Goal: Transaction & Acquisition: Download file/media

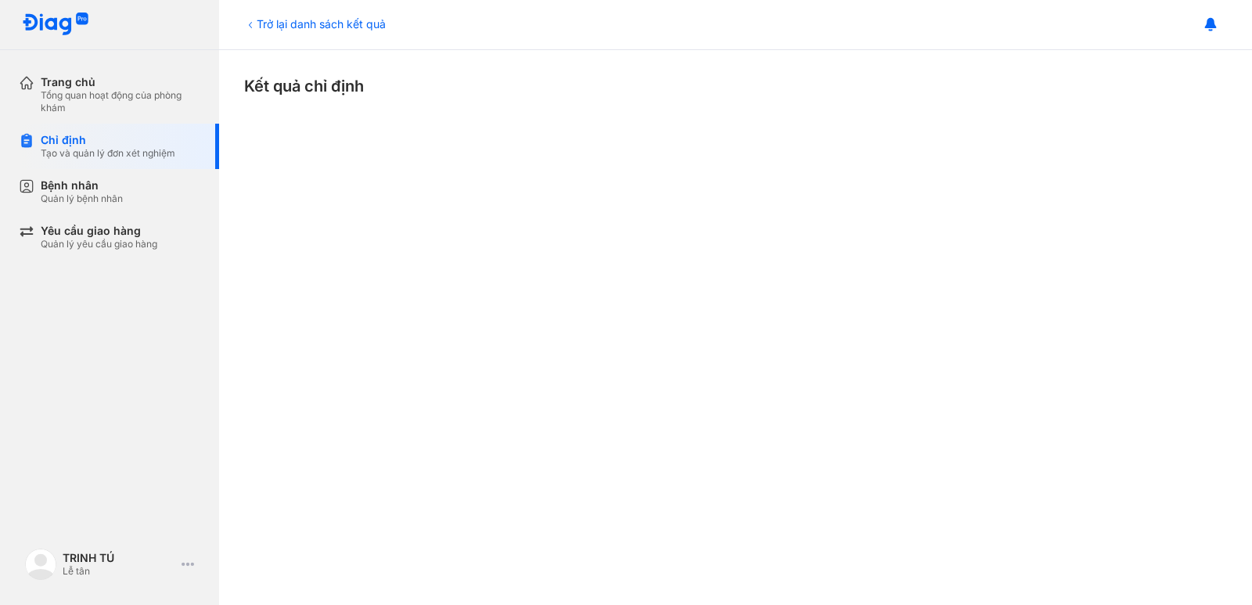
click at [323, 21] on div "Trở lại danh sách kết quả" at bounding box center [315, 24] width 142 height 16
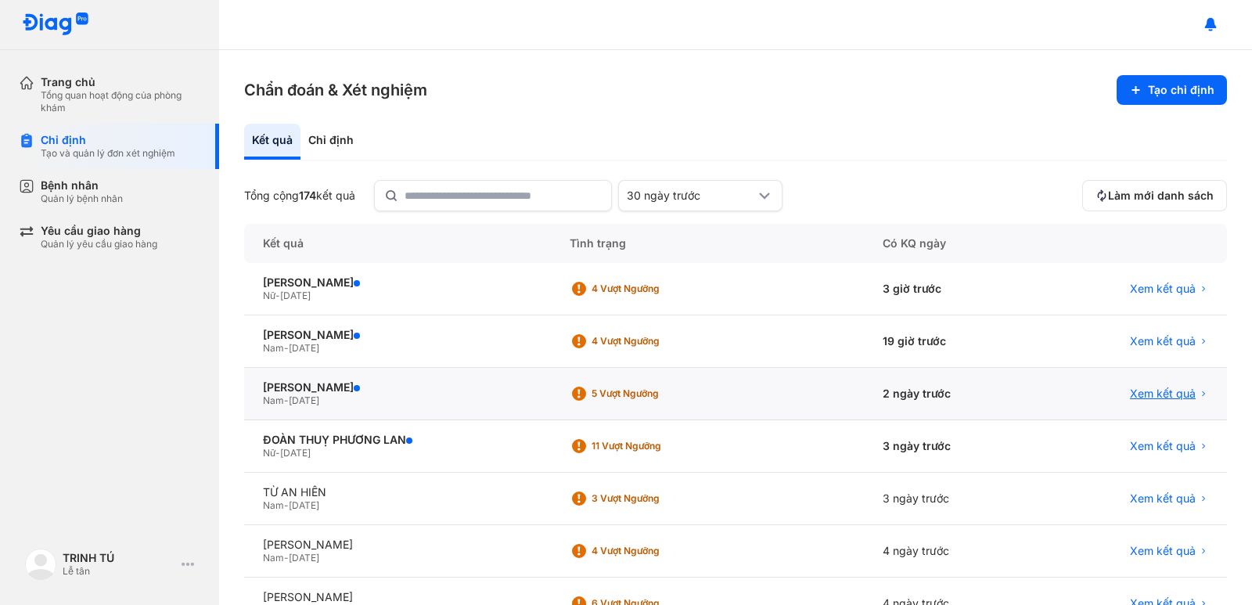
click at [1151, 394] on span "Xem kết quả" at bounding box center [1163, 393] width 66 height 14
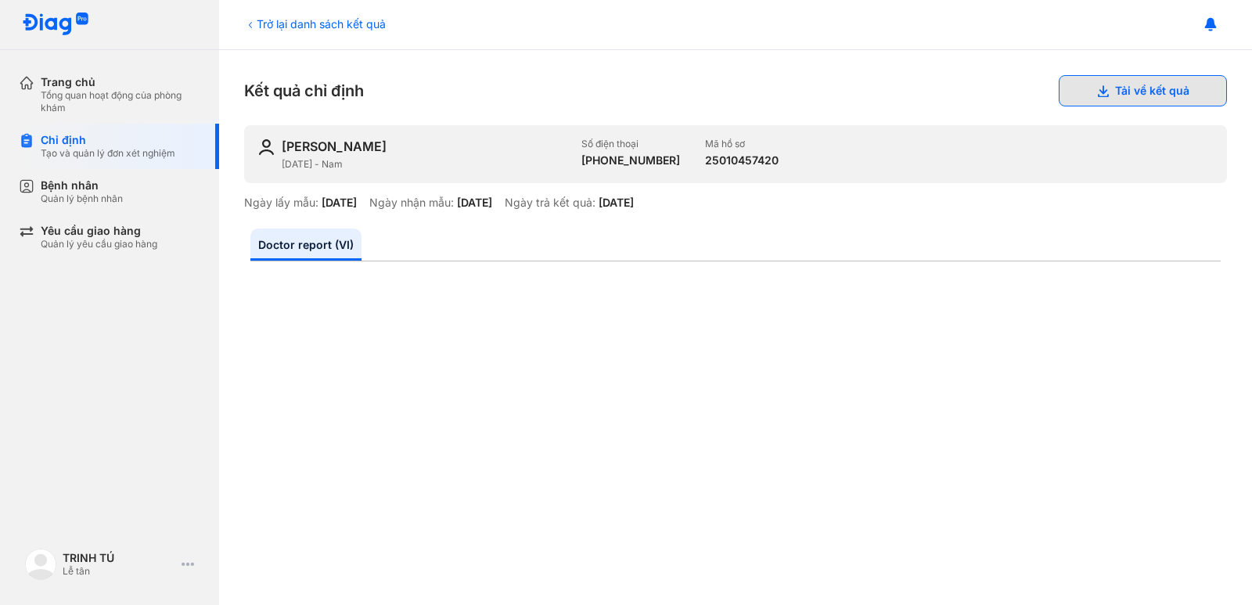
click at [1159, 84] on button "Tải về kết quả" at bounding box center [1142, 90] width 168 height 31
click at [272, 27] on div "Trở lại danh sách kết quả" at bounding box center [315, 24] width 142 height 16
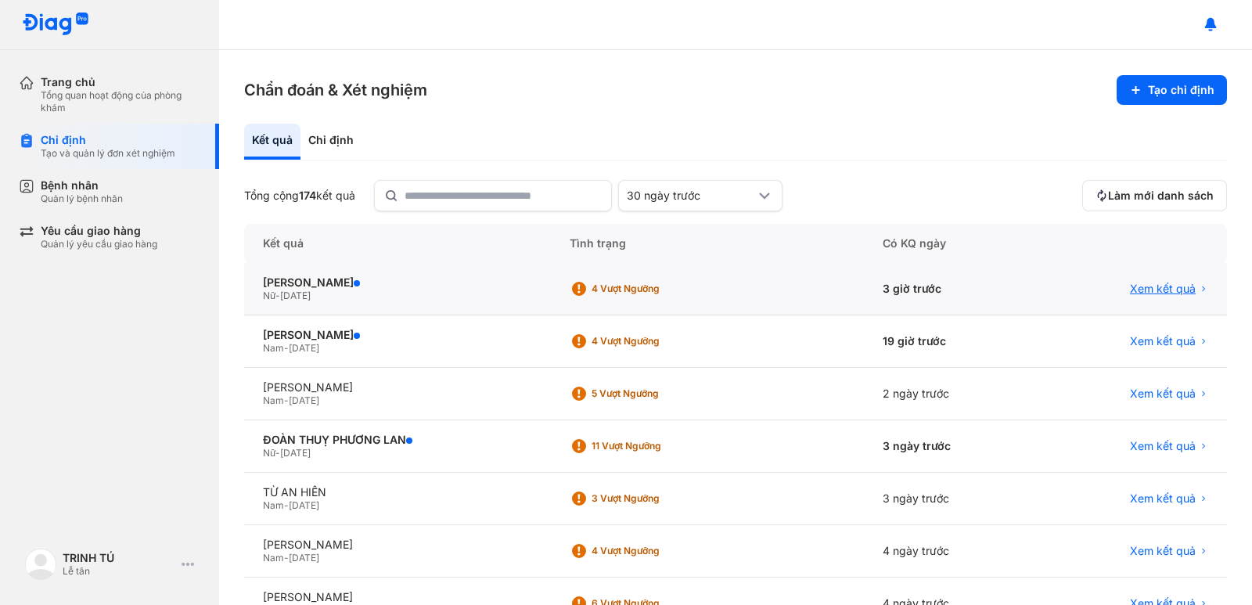
click at [1168, 282] on span "Xem kết quả" at bounding box center [1163, 289] width 66 height 14
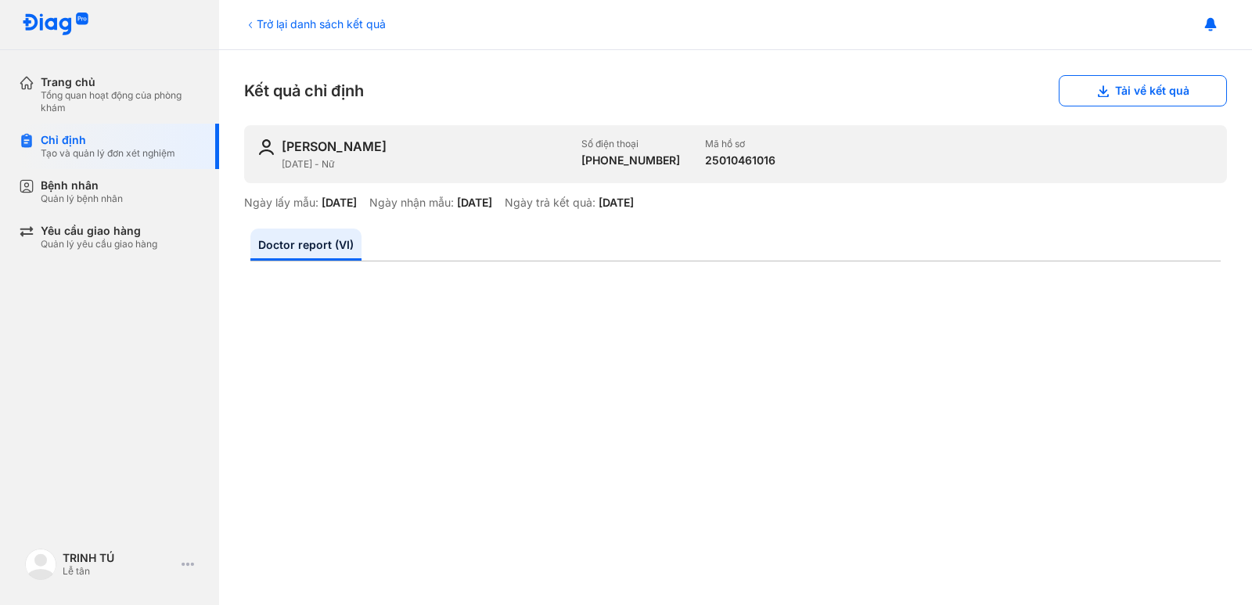
click at [1155, 74] on div "Trở lại danh sách kết quả Kết quả chỉ định Tải về kết quả TRƯƠNG THỊ THÙY DƯƠNG…" at bounding box center [735, 327] width 1033 height 555
click at [1141, 95] on button "Tải về kết quả" at bounding box center [1142, 90] width 168 height 31
click at [325, 23] on div "Trở lại danh sách kết quả" at bounding box center [315, 24] width 142 height 16
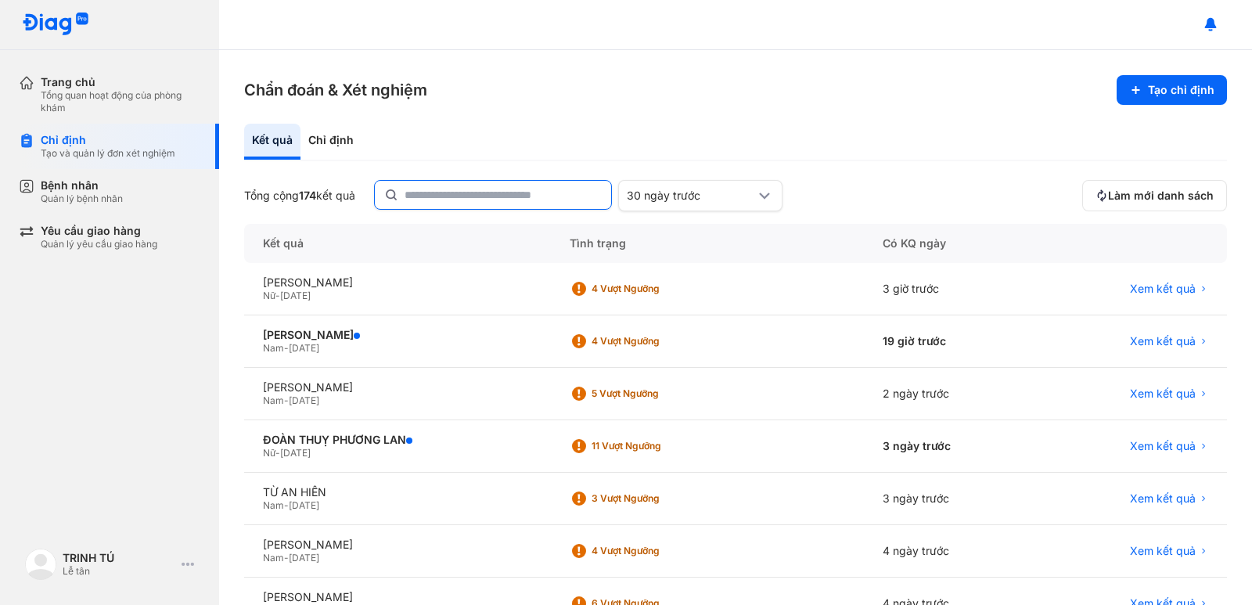
click at [508, 205] on input "text" at bounding box center [502, 195] width 197 height 28
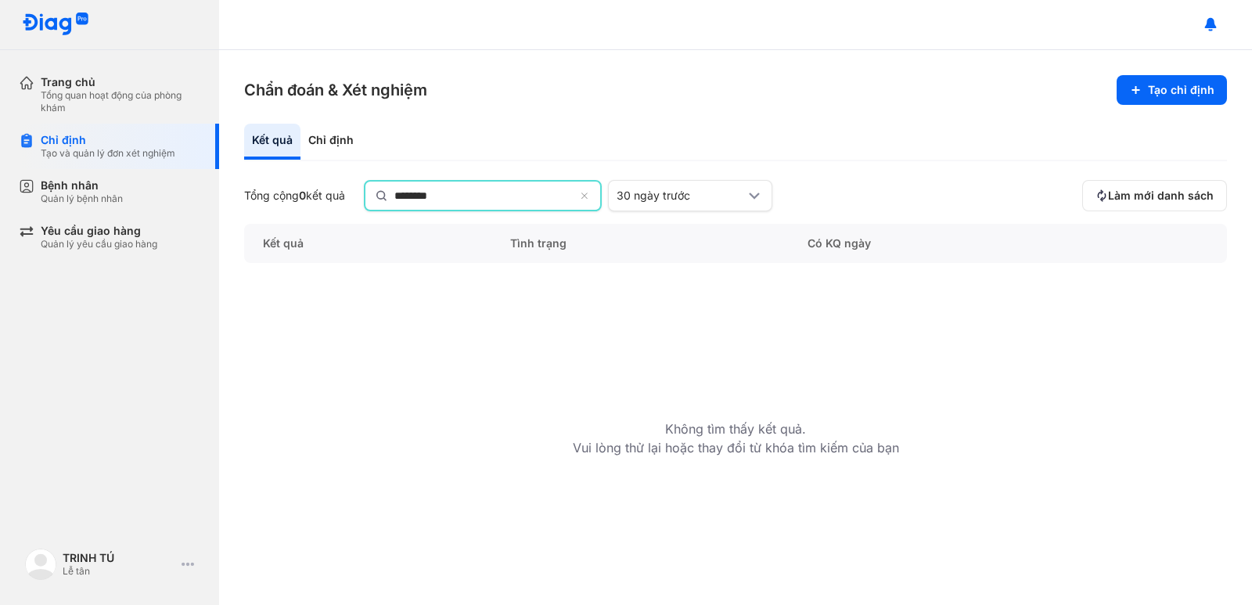
type input "********"
click at [591, 192] on icon at bounding box center [586, 197] width 10 height 13
click at [575, 192] on input "********" at bounding box center [483, 195] width 181 height 28
